Goal: Book appointment/travel/reservation

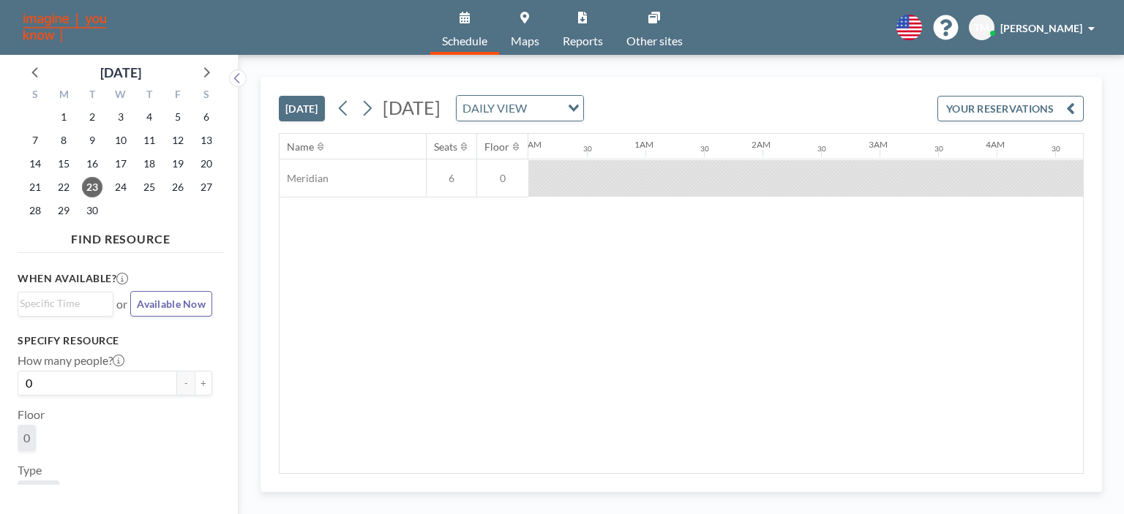
scroll to position [0, 1170]
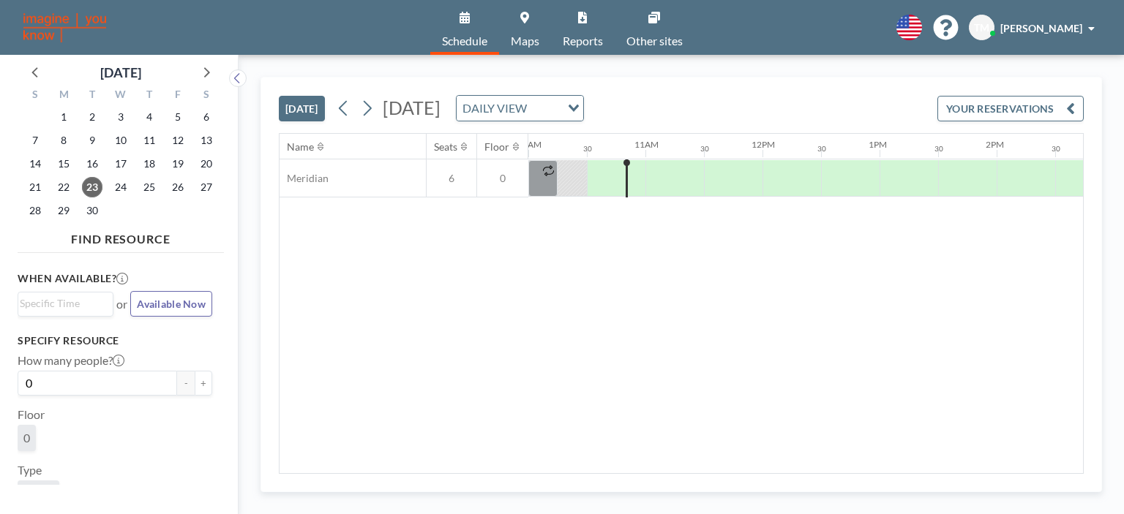
click at [655, 361] on div "Name Seats Floor 12AM 30 1AM 30 2AM 30 3AM 30 4AM 30 5AM 30 6AM 30 7AM 30 8AM 3…" at bounding box center [680, 303] width 803 height 339
click at [684, 289] on div "Name Seats Floor 12AM 30 1AM 30 2AM 30 3AM 30 4AM 30 5AM 30 6AM 30 7AM 30 8AM 3…" at bounding box center [680, 303] width 803 height 339
drag, startPoint x: 655, startPoint y: 254, endPoint x: 658, endPoint y: 245, distance: 9.0
click at [655, 255] on div "Name Seats Floor 12AM 30 1AM 30 2AM 30 3AM 30 4AM 30 5AM 30 6AM 30 7AM 30 8AM 3…" at bounding box center [680, 303] width 803 height 339
click at [655, 181] on div at bounding box center [674, 178] width 59 height 37
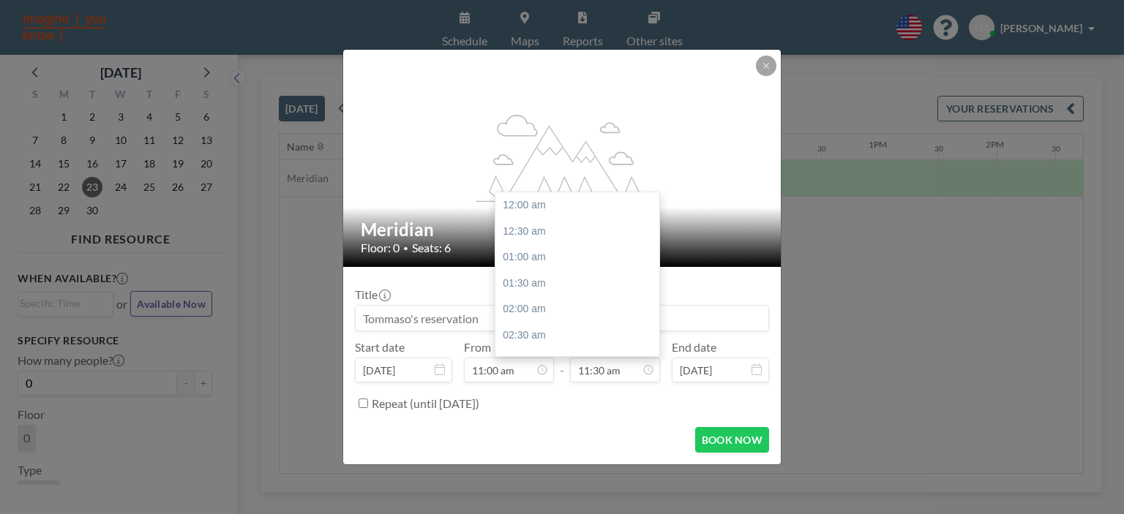
scroll to position [599, 0]
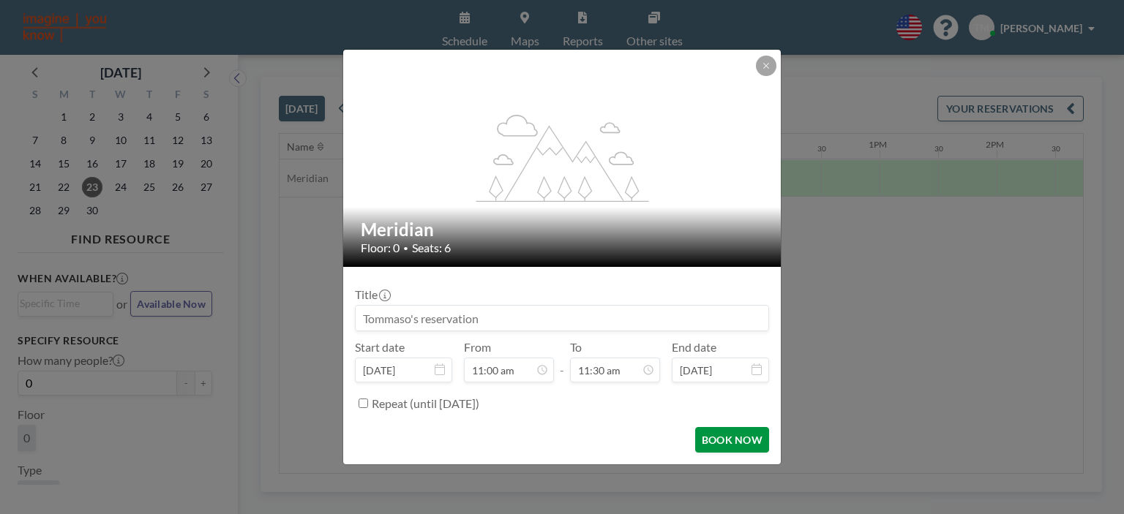
click at [738, 436] on button "BOOK NOW" at bounding box center [732, 440] width 74 height 26
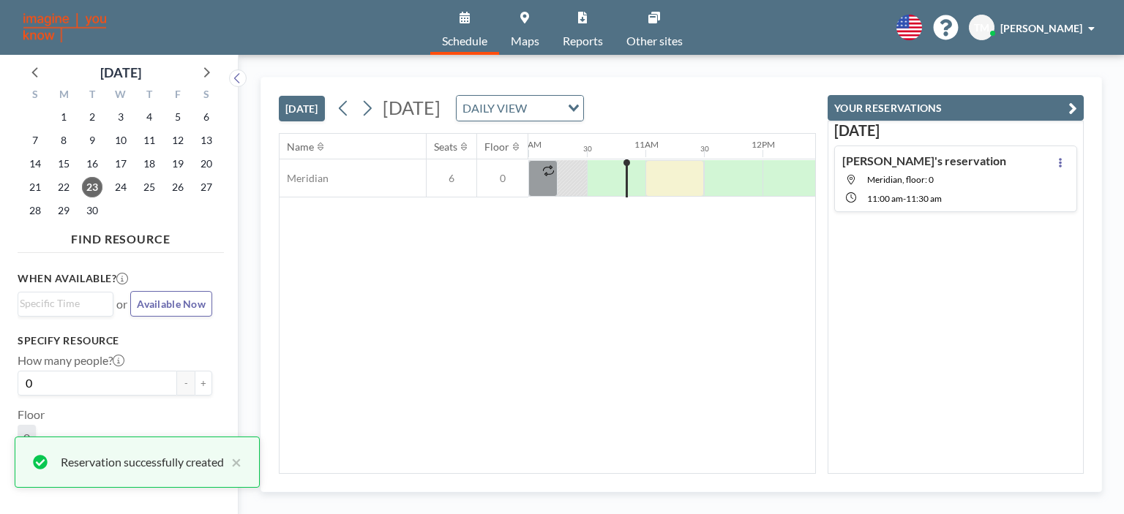
click at [658, 323] on div "Name Seats Floor 12AM 30 1AM 30 2AM 30 3AM 30 4AM 30 5AM 30 6AM 30 7AM 30 8AM 3…" at bounding box center [546, 303] width 535 height 339
drag, startPoint x: 633, startPoint y: 385, endPoint x: 671, endPoint y: 361, distance: 45.1
click at [636, 383] on div "Name Seats Floor 12AM 30 1AM 30 2AM 30 3AM 30 4AM 30 5AM 30 6AM 30 7AM 30 8AM 3…" at bounding box center [546, 303] width 535 height 339
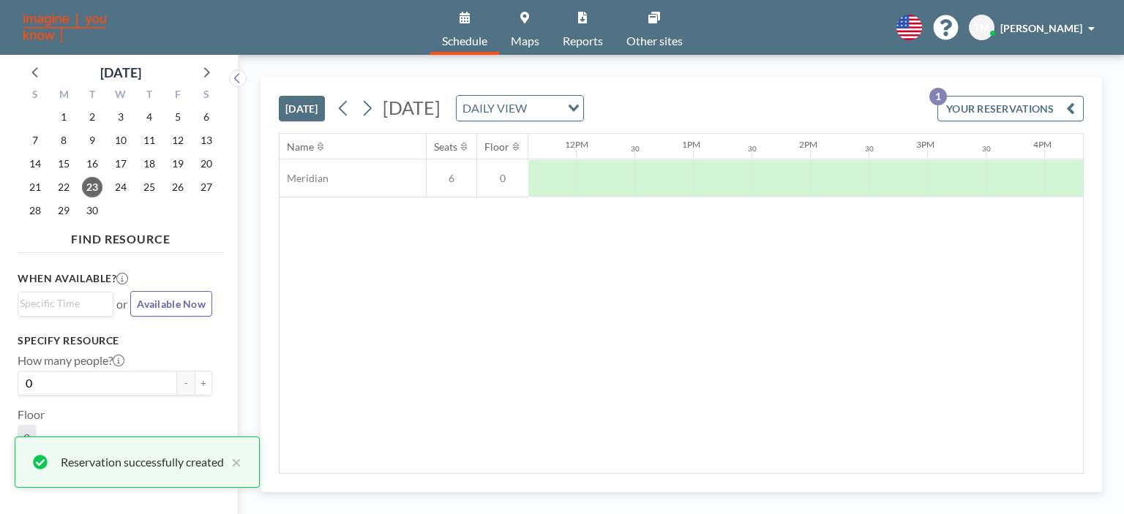
scroll to position [0, 1317]
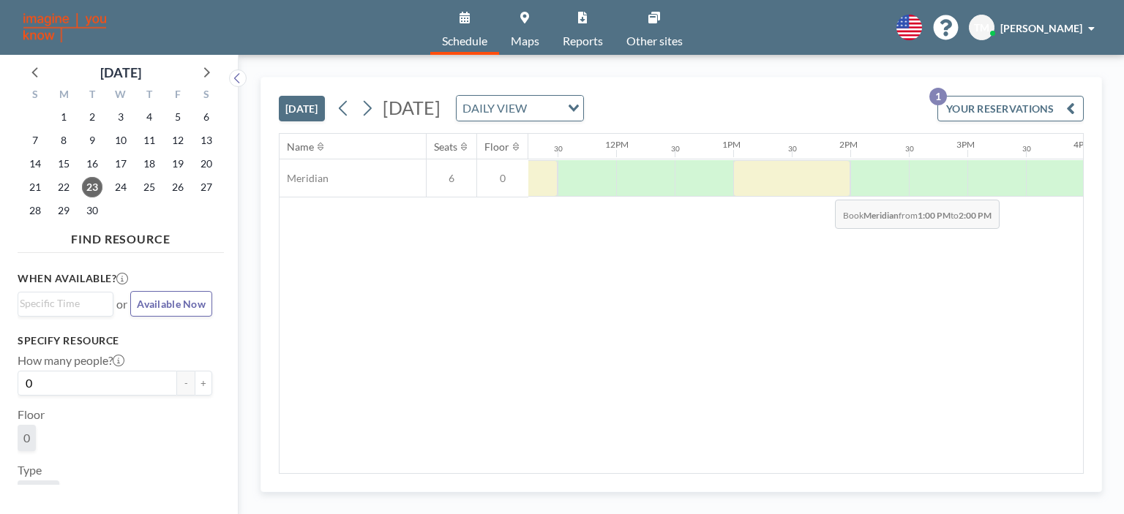
drag, startPoint x: 751, startPoint y: 182, endPoint x: 823, endPoint y: 188, distance: 71.9
click at [823, 188] on div at bounding box center [791, 178] width 117 height 37
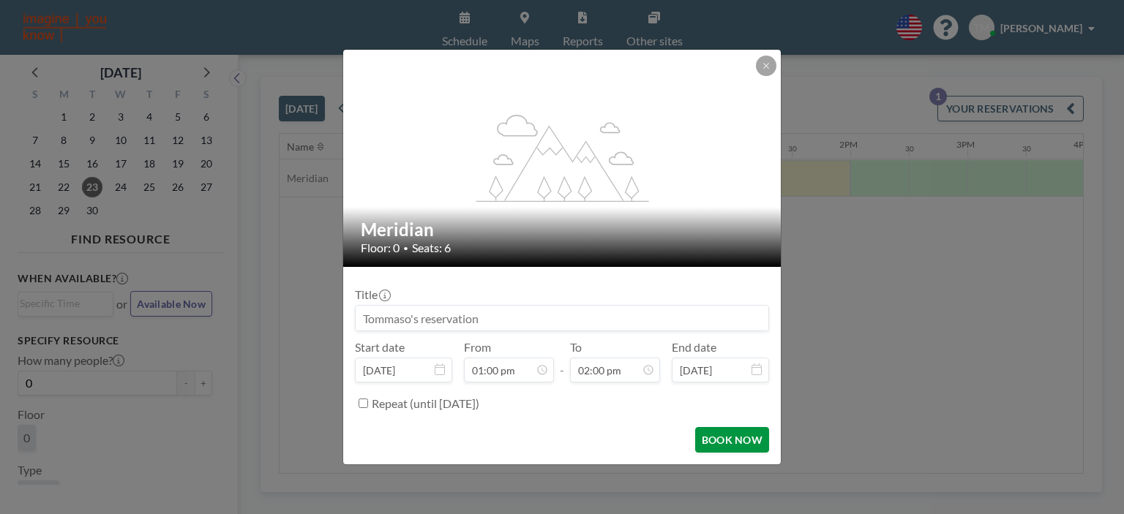
click at [743, 435] on button "BOOK NOW" at bounding box center [732, 440] width 74 height 26
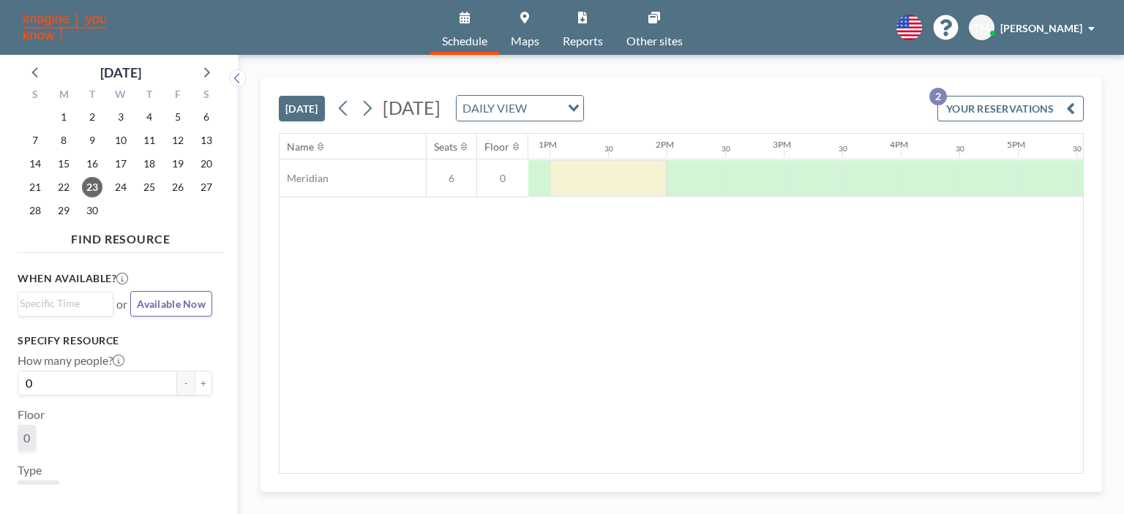
scroll to position [0, 1536]
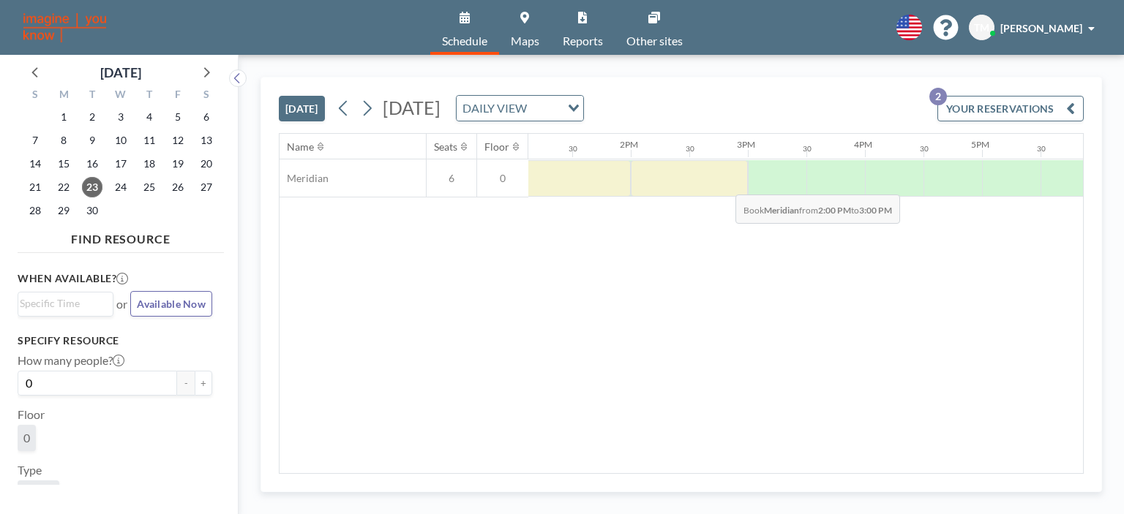
drag, startPoint x: 634, startPoint y: 178, endPoint x: 723, endPoint y: 183, distance: 89.4
click at [723, 183] on div at bounding box center [689, 178] width 117 height 37
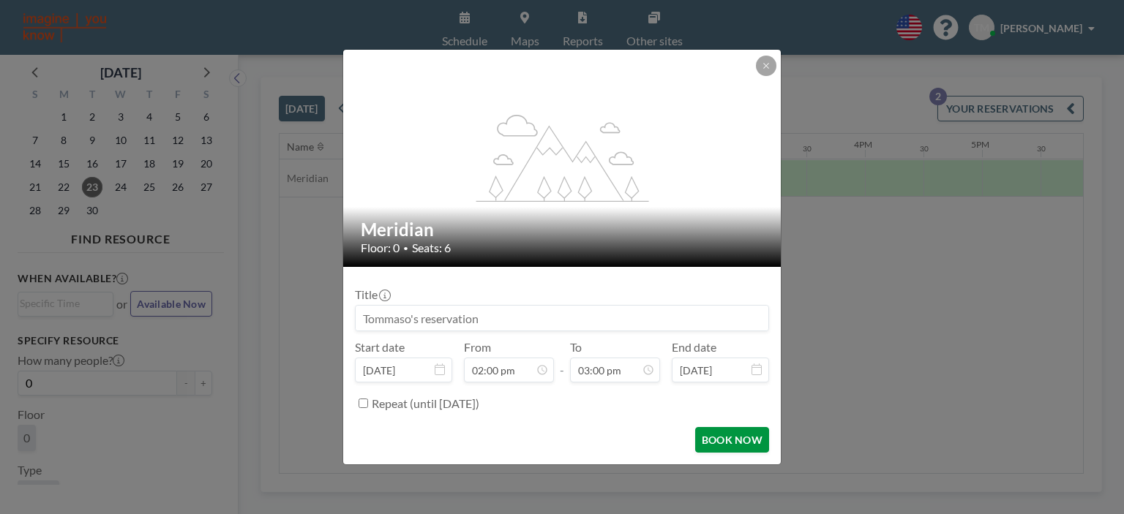
click at [743, 428] on button "BOOK NOW" at bounding box center [732, 440] width 74 height 26
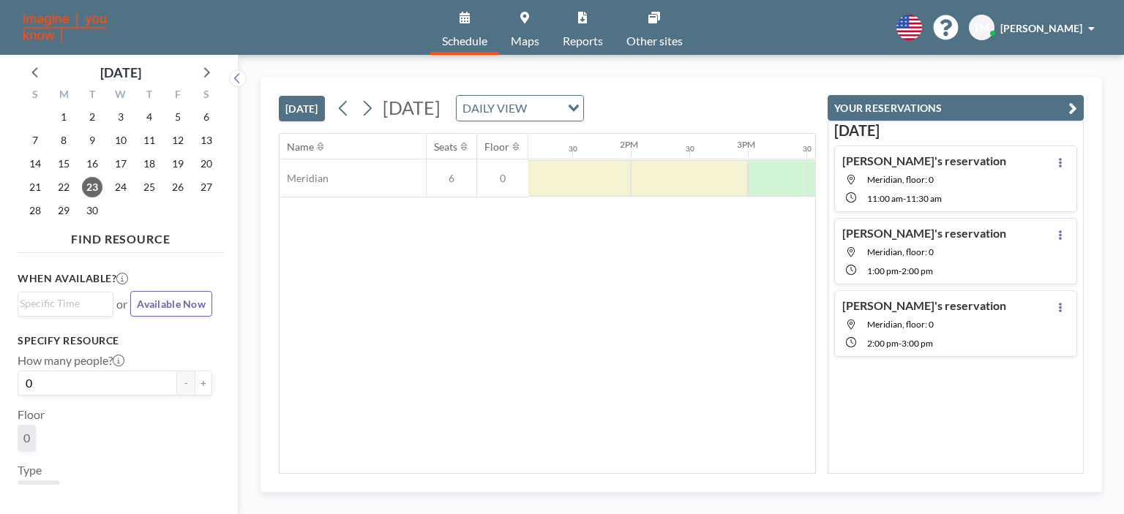
click at [575, 317] on div "Name Seats Floor 12AM 30 1AM 30 2AM 30 3AM 30 4AM 30 5AM 30 6AM 30 7AM 30 8AM 3…" at bounding box center [546, 303] width 535 height 339
drag, startPoint x: 770, startPoint y: 277, endPoint x: 879, endPoint y: 90, distance: 216.1
click at [770, 276] on div "Name Seats Floor 12AM 30 1AM 30 2AM 30 3AM 30 4AM 30 5AM 30 6AM 30 7AM 30 8AM 3…" at bounding box center [546, 303] width 535 height 339
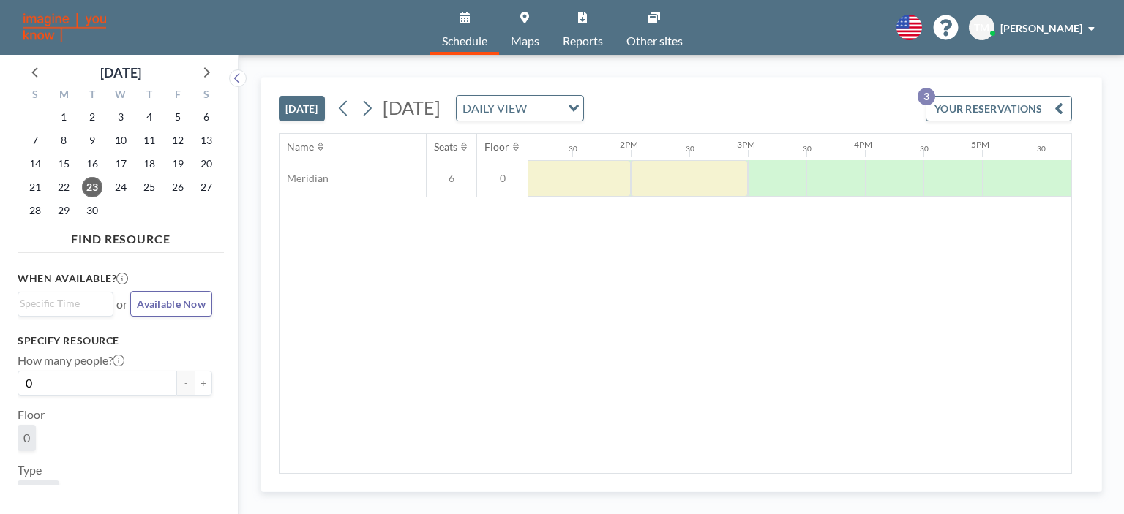
scroll to position [0, 1683]
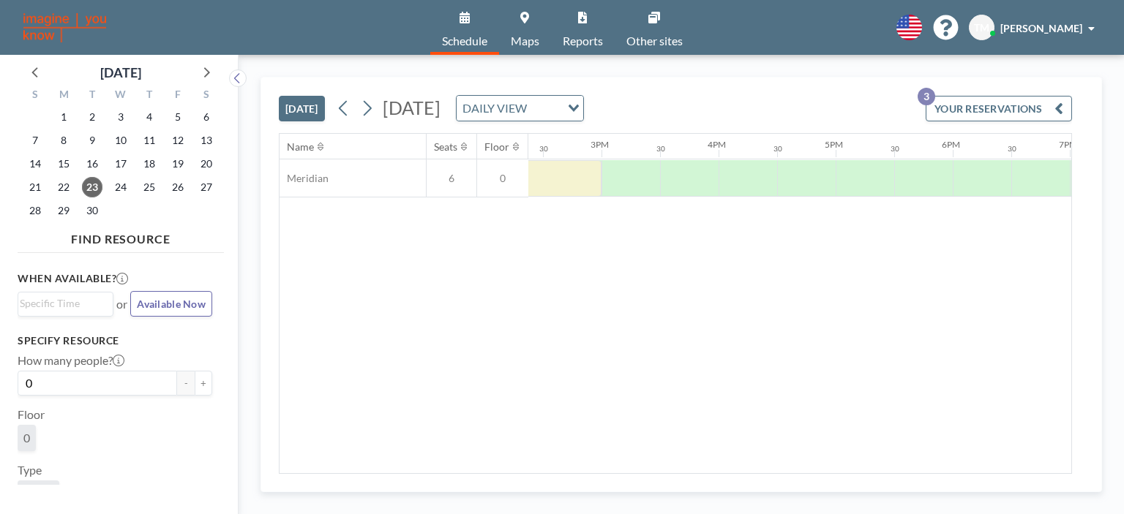
click at [749, 406] on div "Name Seats Floor 12AM 30 1AM 30 2AM 30 3AM 30 4AM 30 5AM 30 6AM 30 7AM 30 8AM 3…" at bounding box center [675, 303] width 792 height 339
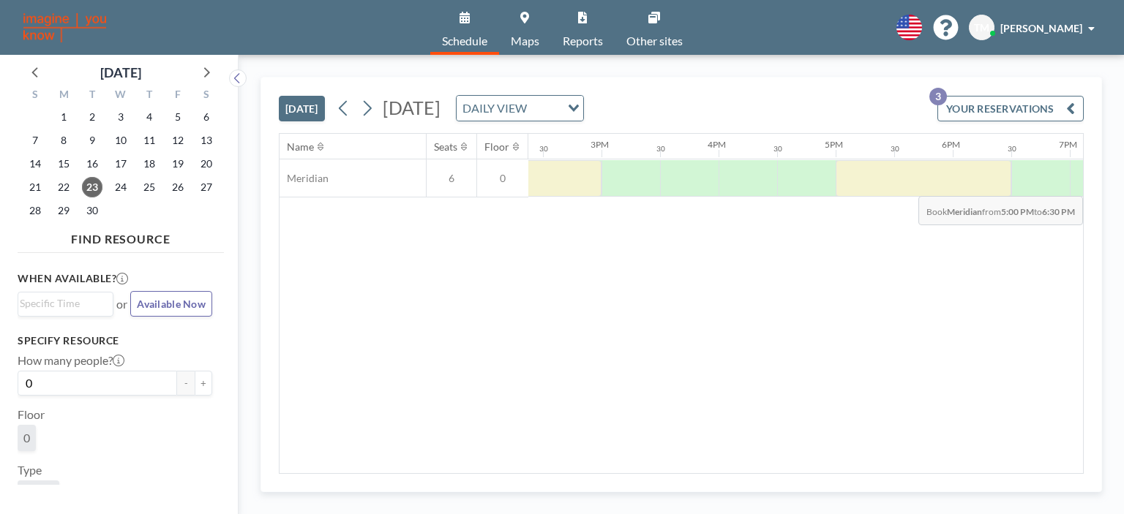
drag, startPoint x: 849, startPoint y: 192, endPoint x: 975, endPoint y: 184, distance: 126.8
click at [975, 184] on div at bounding box center [923, 178] width 176 height 37
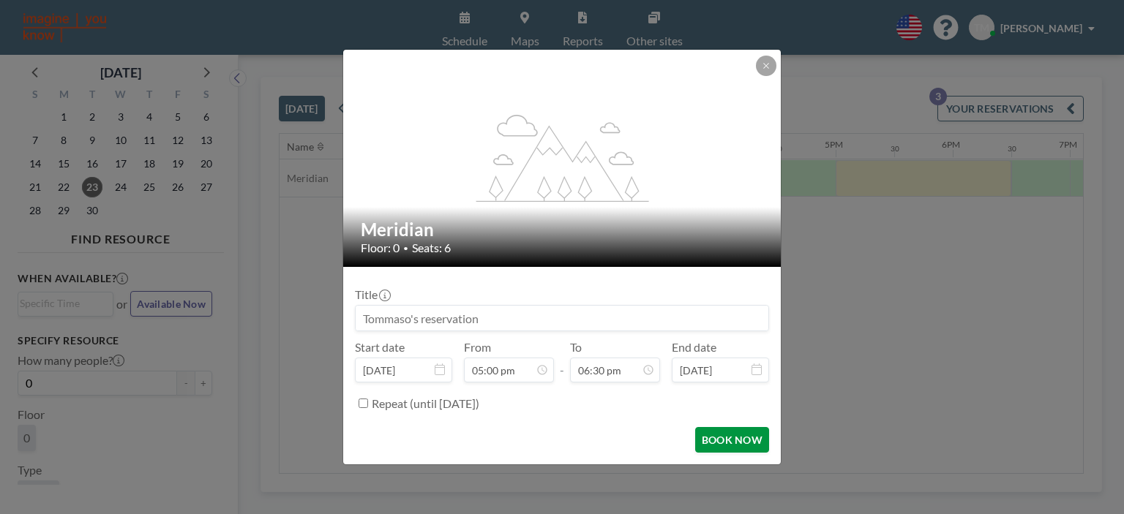
click at [752, 427] on form "Title Start date [DATE] From 05:00 pm - To 06:30 pm End date [DATE] Repeat (unt…" at bounding box center [561, 366] width 437 height 198
click at [761, 432] on button "BOOK NOW" at bounding box center [732, 440] width 74 height 26
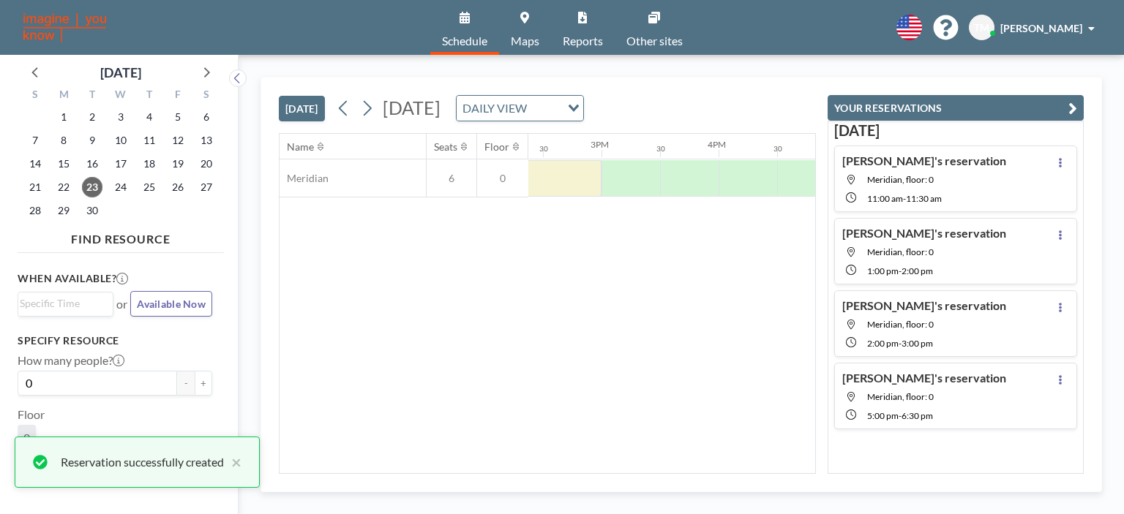
click at [558, 345] on div "Name Seats Floor 12AM 30 1AM 30 2AM 30 3AM 30 4AM 30 5AM 30 6AM 30 7AM 30 8AM 3…" at bounding box center [546, 303] width 535 height 339
click at [1083, 33] on div "[PERSON_NAME]" at bounding box center [1047, 27] width 94 height 15
click at [1044, 69] on span "Profile" at bounding box center [1050, 70] width 31 height 15
